Goal: Task Accomplishment & Management: Use online tool/utility

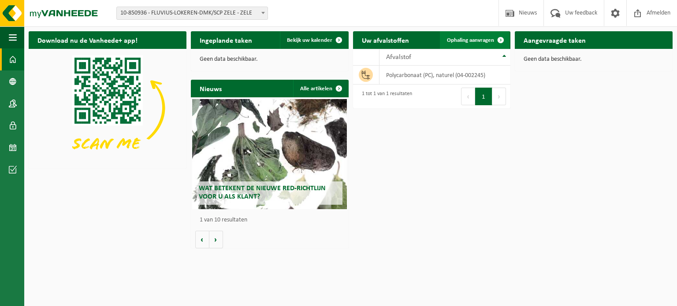
click at [474, 38] on span "Ophaling aanvragen" at bounding box center [470, 40] width 47 height 6
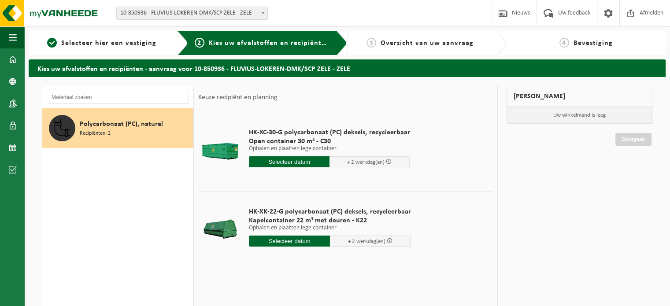
click at [310, 161] on input "text" at bounding box center [289, 161] width 81 height 11
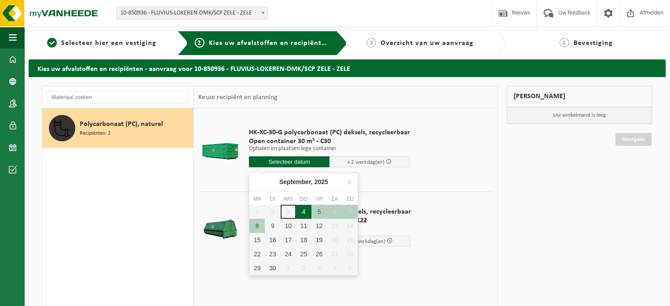
click at [300, 211] on div "4" at bounding box center [303, 212] width 15 height 14
type input "Van 2025-09-04"
type input "2025-09-04"
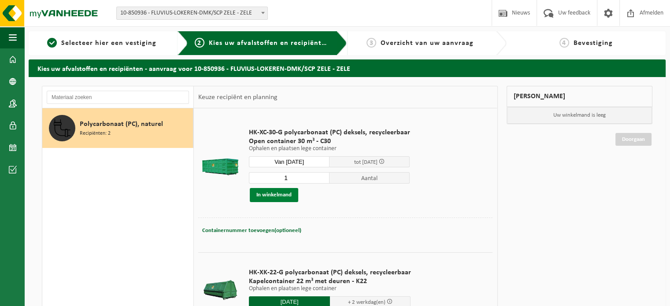
click at [285, 200] on button "In winkelmand" at bounding box center [274, 195] width 48 height 14
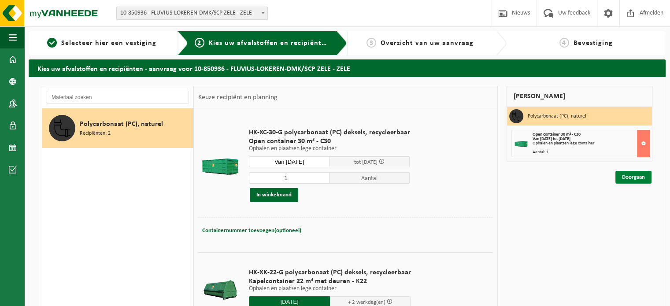
click at [635, 175] on link "Doorgaan" at bounding box center [633, 177] width 36 height 13
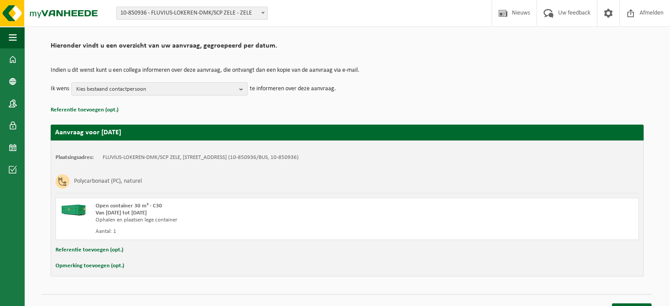
scroll to position [71, 0]
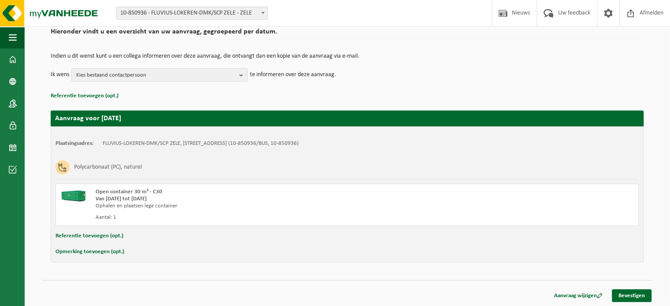
click at [102, 250] on button "Opmerking toevoegen (opt.)" at bounding box center [90, 251] width 69 height 11
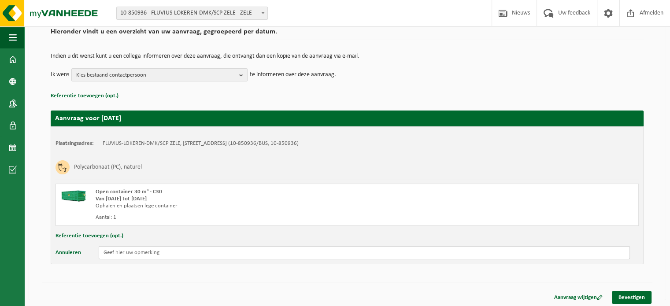
click at [113, 252] on input "text" at bounding box center [364, 252] width 531 height 13
type input "DRINGEND OP TE HALEN !!"
click at [619, 298] on link "Bevestigen" at bounding box center [632, 297] width 40 height 13
